Goal: Find specific page/section: Find specific page/section

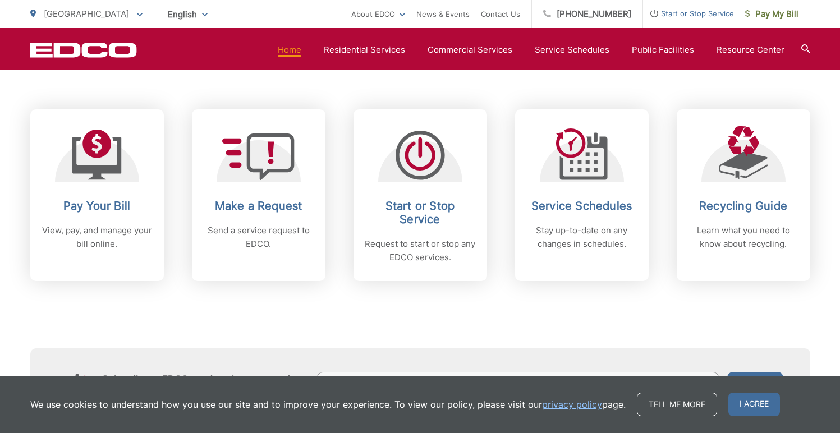
scroll to position [471, 0]
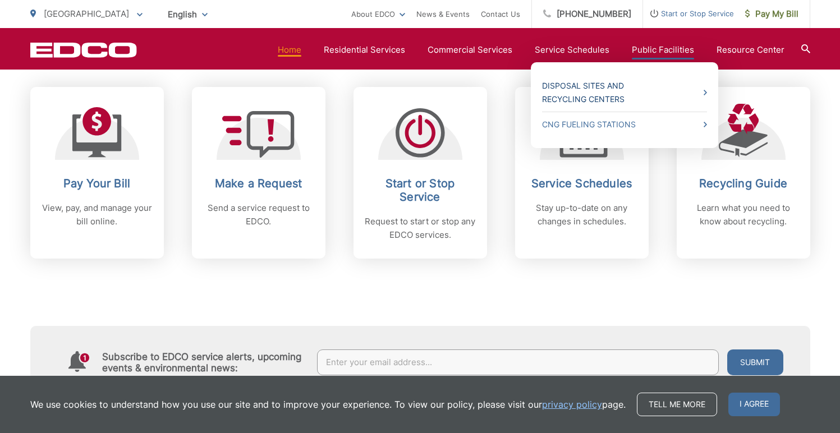
click at [612, 89] on link "Disposal Sites and Recycling Centers" at bounding box center [624, 92] width 165 height 27
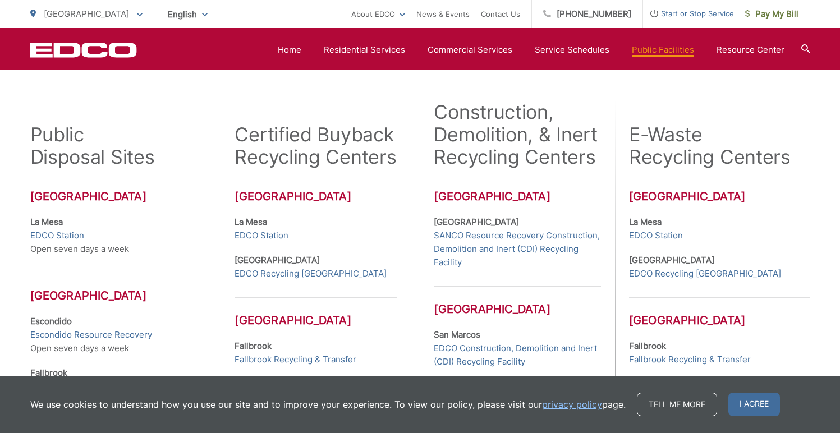
scroll to position [314, 0]
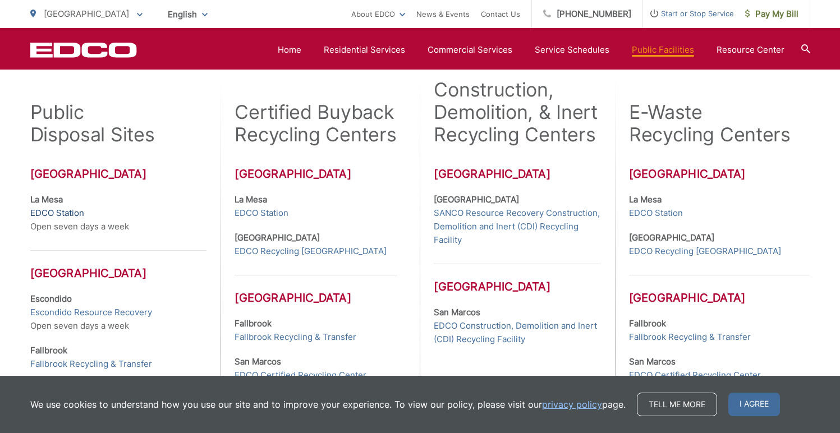
click at [66, 213] on link "EDCO Station" at bounding box center [57, 212] width 54 height 13
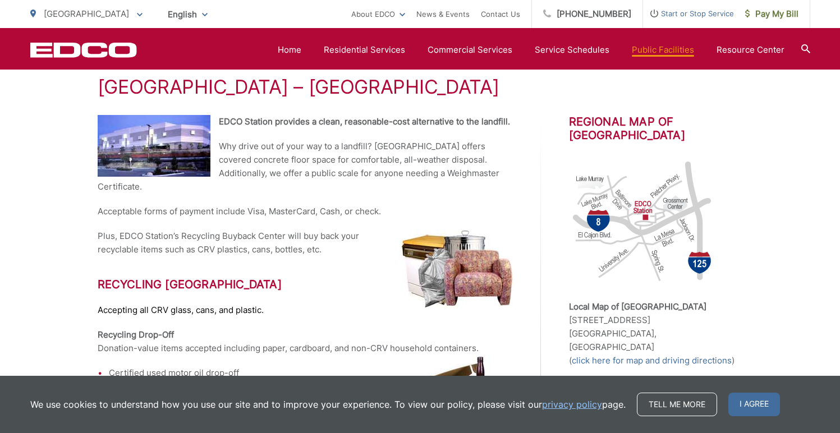
scroll to position [222, 0]
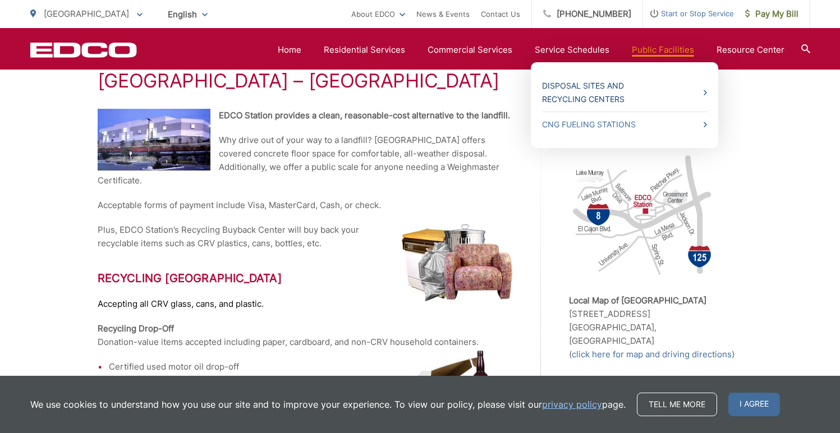
click at [707, 93] on icon at bounding box center [705, 93] width 3 height 6
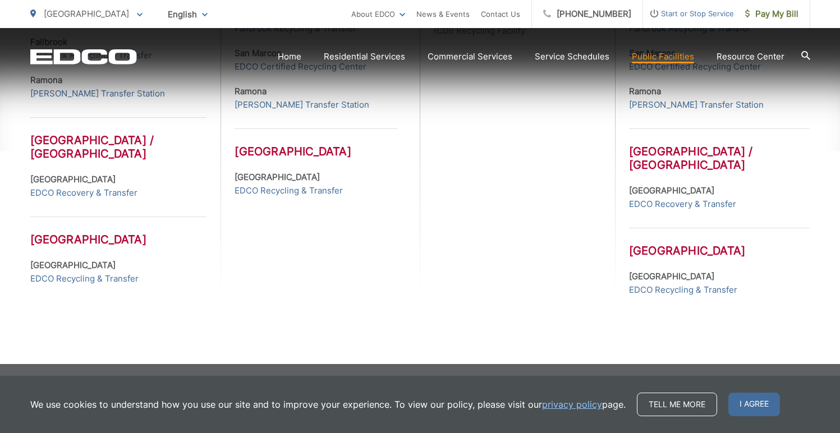
scroll to position [623, 0]
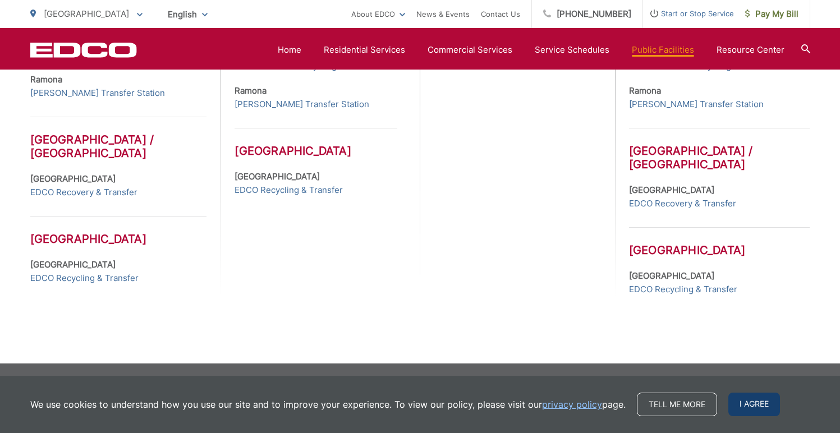
click at [741, 399] on span "I agree" at bounding box center [754, 405] width 52 height 24
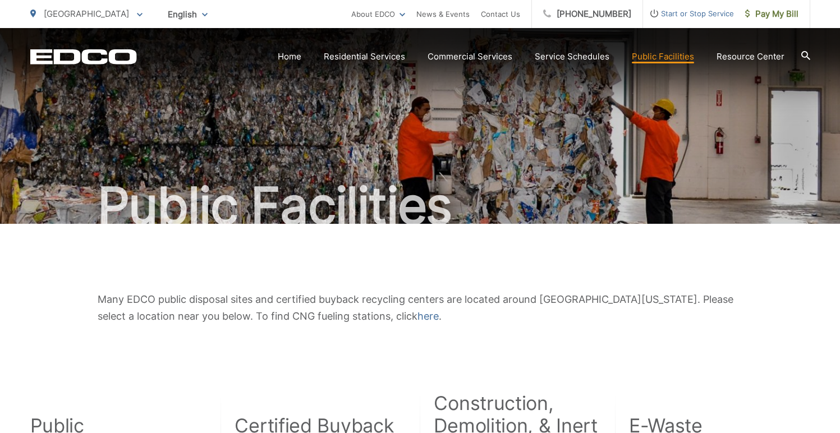
scroll to position [0, 0]
click at [109, 52] on icon "EDCD logo. Return to the homepage." at bounding box center [83, 56] width 106 height 15
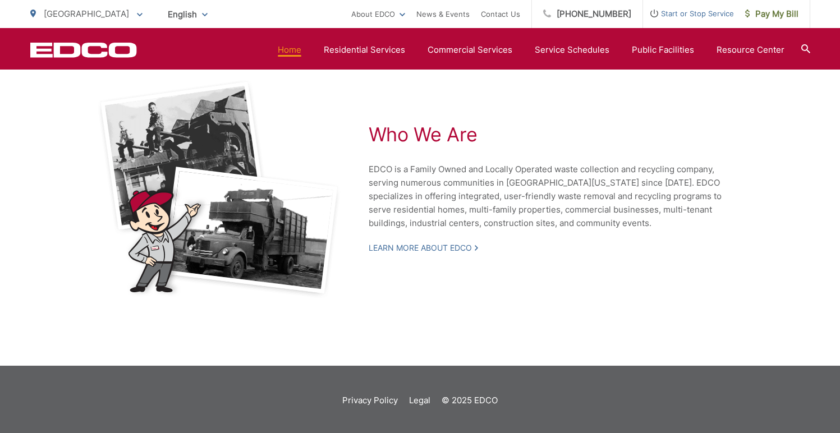
scroll to position [2476, 0]
